Goal: Task Accomplishment & Management: Complete application form

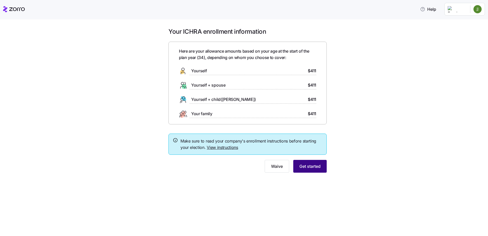
click at [308, 167] on span "Get started" at bounding box center [309, 166] width 21 height 6
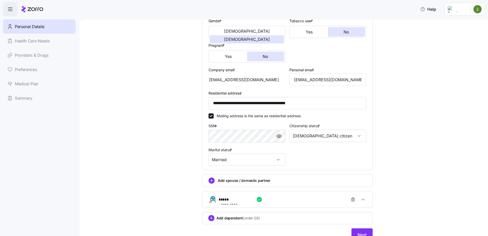
scroll to position [126, 0]
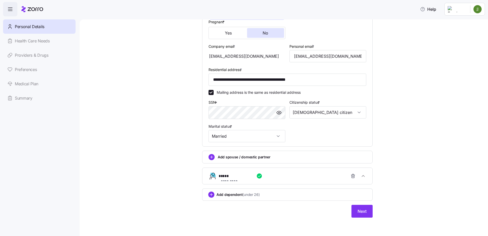
click at [314, 177] on div "**********" at bounding box center [289, 176] width 141 height 10
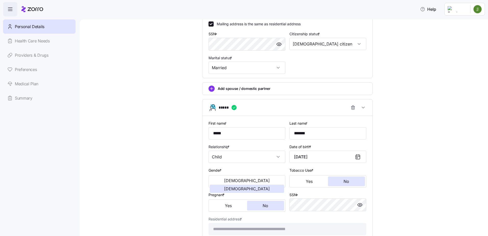
scroll to position [202, 0]
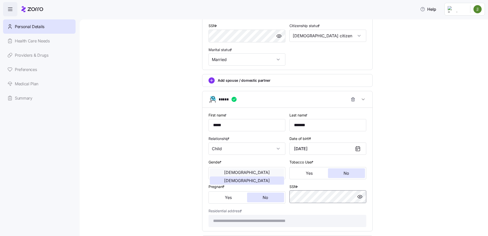
click at [237, 178] on div "**********" at bounding box center [287, 169] width 162 height 119
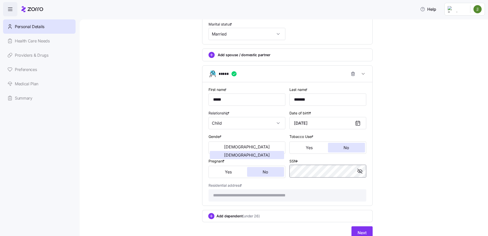
scroll to position [249, 0]
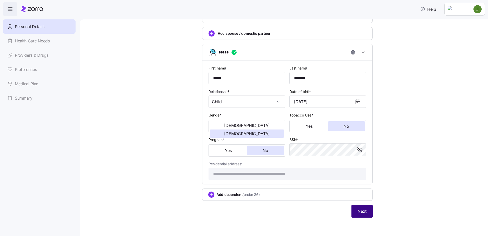
click at [365, 210] on button "Next" at bounding box center [361, 211] width 21 height 13
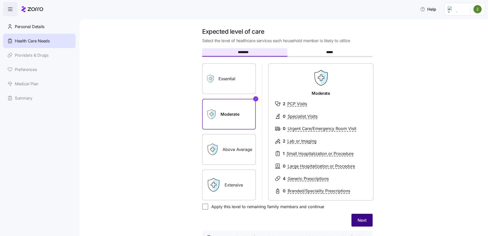
click at [363, 219] on span "Next" at bounding box center [362, 220] width 9 height 6
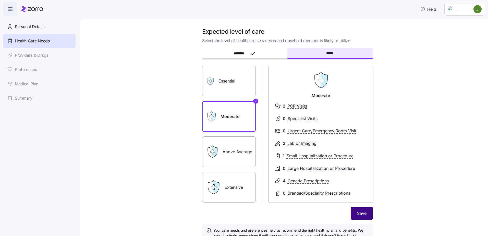
click at [361, 216] on button "Save" at bounding box center [362, 213] width 22 height 13
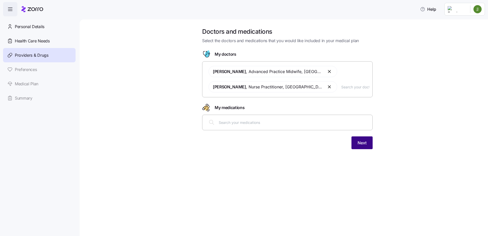
click at [360, 142] on span "Next" at bounding box center [362, 143] width 9 height 6
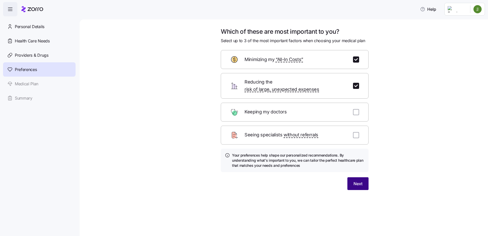
click at [361, 180] on span "Next" at bounding box center [357, 183] width 9 height 6
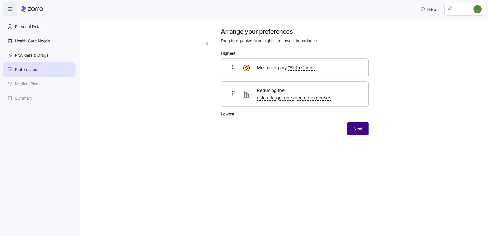
click at [352, 124] on button "Next" at bounding box center [357, 128] width 21 height 13
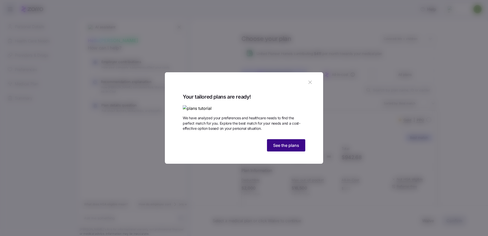
click at [279, 151] on button "See the plans" at bounding box center [286, 145] width 38 height 12
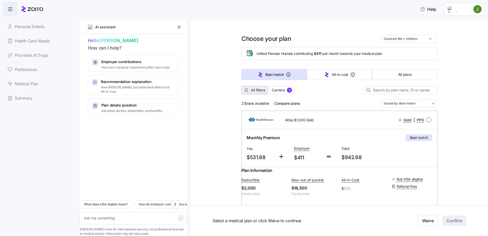
click at [258, 89] on span "All filters" at bounding box center [258, 90] width 14 height 5
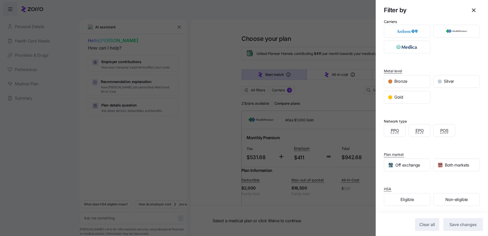
scroll to position [7, 0]
click at [417, 199] on div "Eligible" at bounding box center [407, 198] width 46 height 12
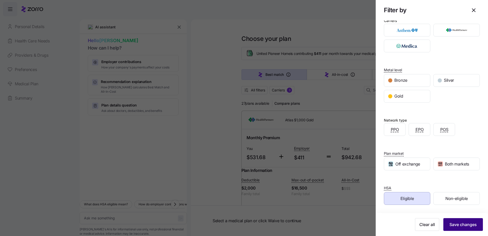
click at [464, 225] on span "Save changes" at bounding box center [462, 224] width 27 height 6
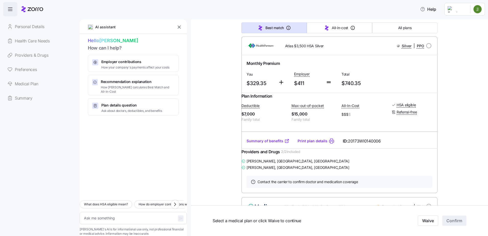
scroll to position [227, 0]
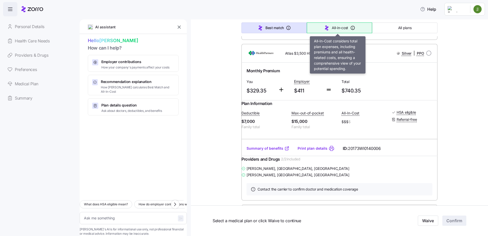
click at [334, 29] on span "All-in-cost" at bounding box center [340, 27] width 16 height 5
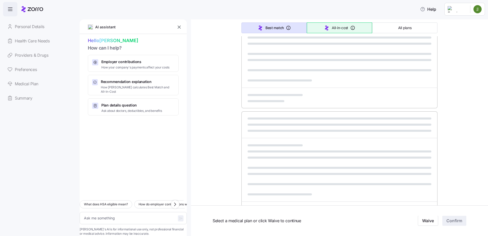
type textarea "x"
type input "Sorted by: All-in-cost"
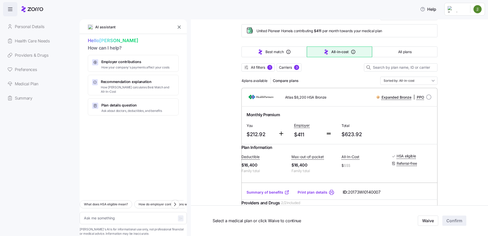
scroll to position [0, 0]
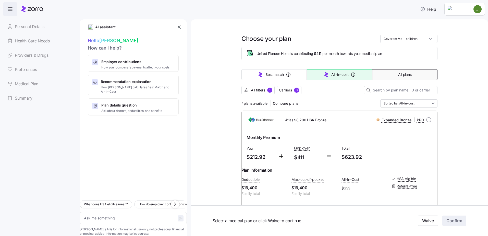
click at [410, 79] on button "All plans" at bounding box center [404, 74] width 65 height 11
type textarea "x"
type input "Sorted by: Premium"
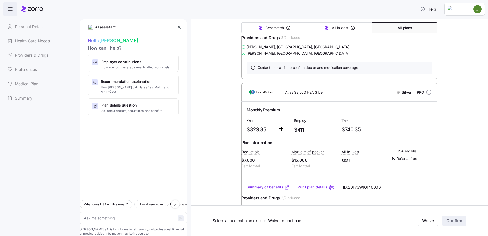
scroll to position [357, 0]
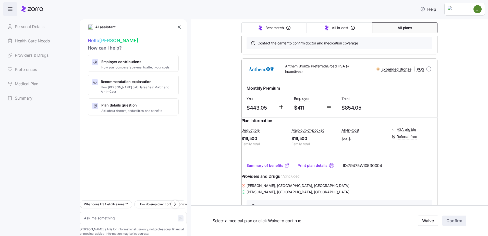
type textarea "x"
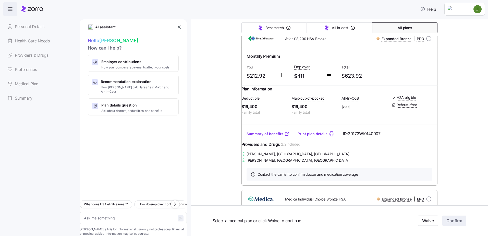
scroll to position [74, 0]
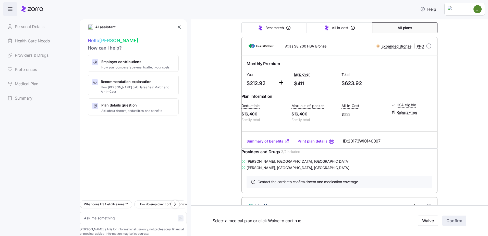
click at [270, 144] on link "Summary of benefits" at bounding box center [268, 141] width 43 height 5
click at [426, 45] on input "radio" at bounding box center [428, 45] width 5 height 5
radio input "true"
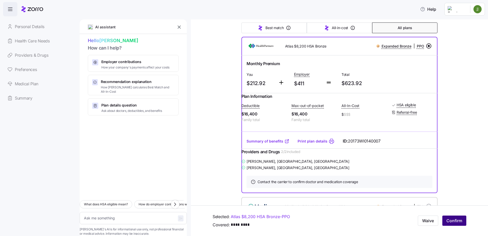
click at [449, 220] on span "Confirm" at bounding box center [454, 221] width 16 height 6
type textarea "x"
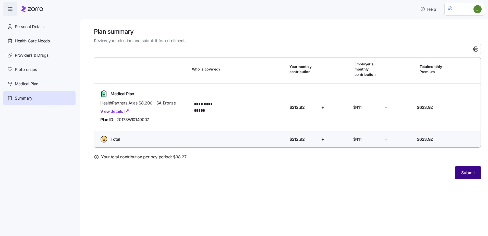
click at [470, 173] on span "Submit" at bounding box center [468, 172] width 14 height 6
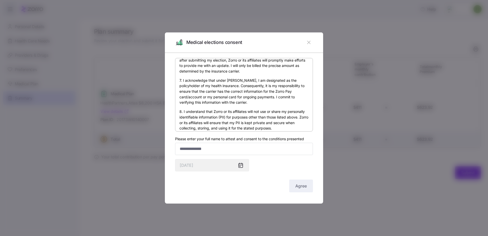
scroll to position [304, 0]
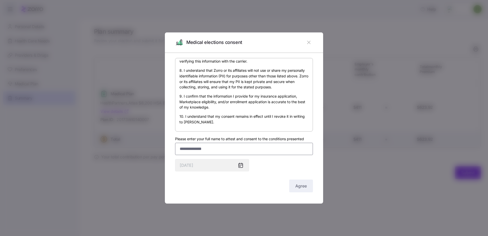
click at [225, 151] on input "Please enter your full name to attest and consent to the conditions presented" at bounding box center [244, 149] width 138 height 12
type input "**********"
click at [302, 185] on span "Agree" at bounding box center [300, 186] width 11 height 6
